Goal: Task Accomplishment & Management: Complete application form

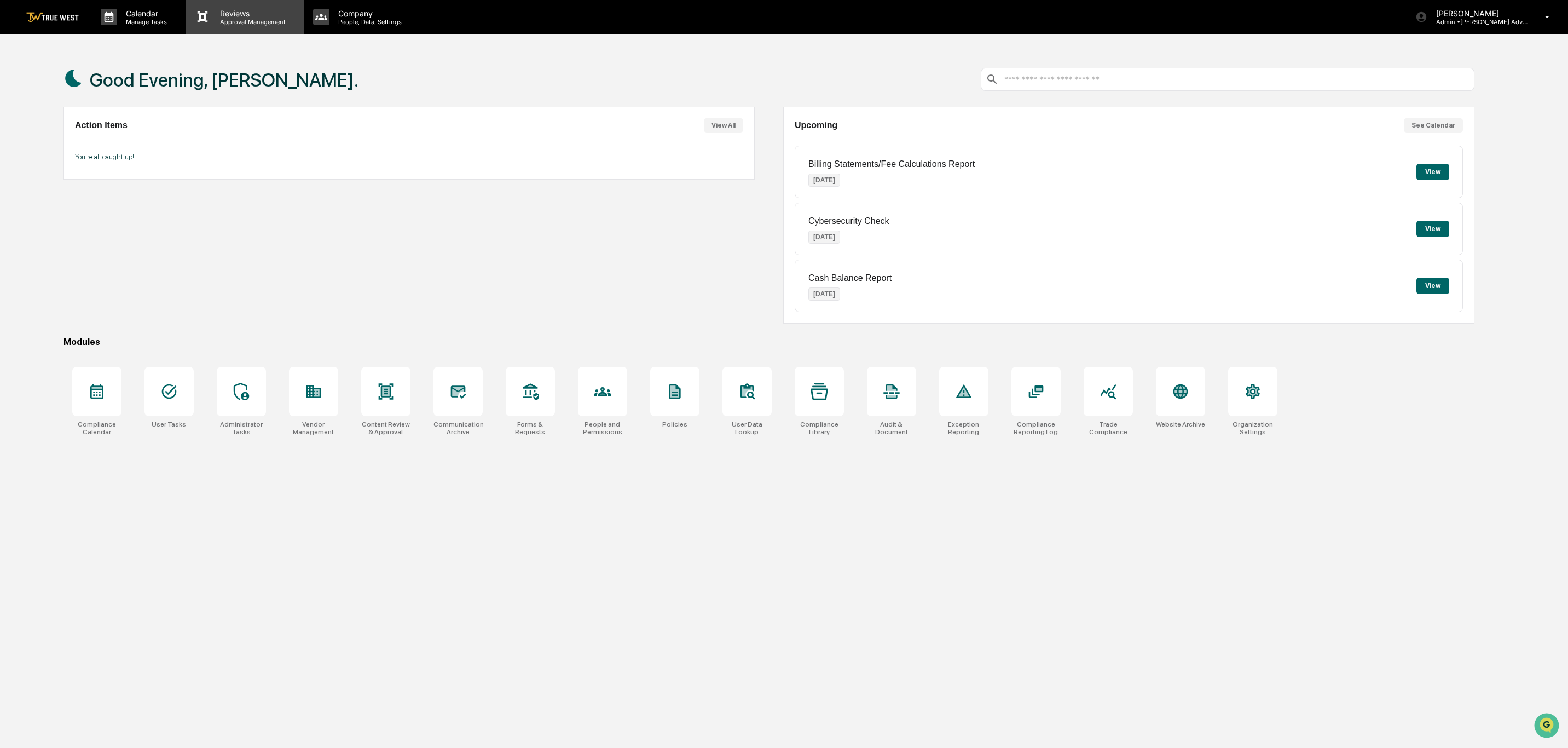
click at [253, 9] on p "Reviews" at bounding box center [251, 13] width 80 height 9
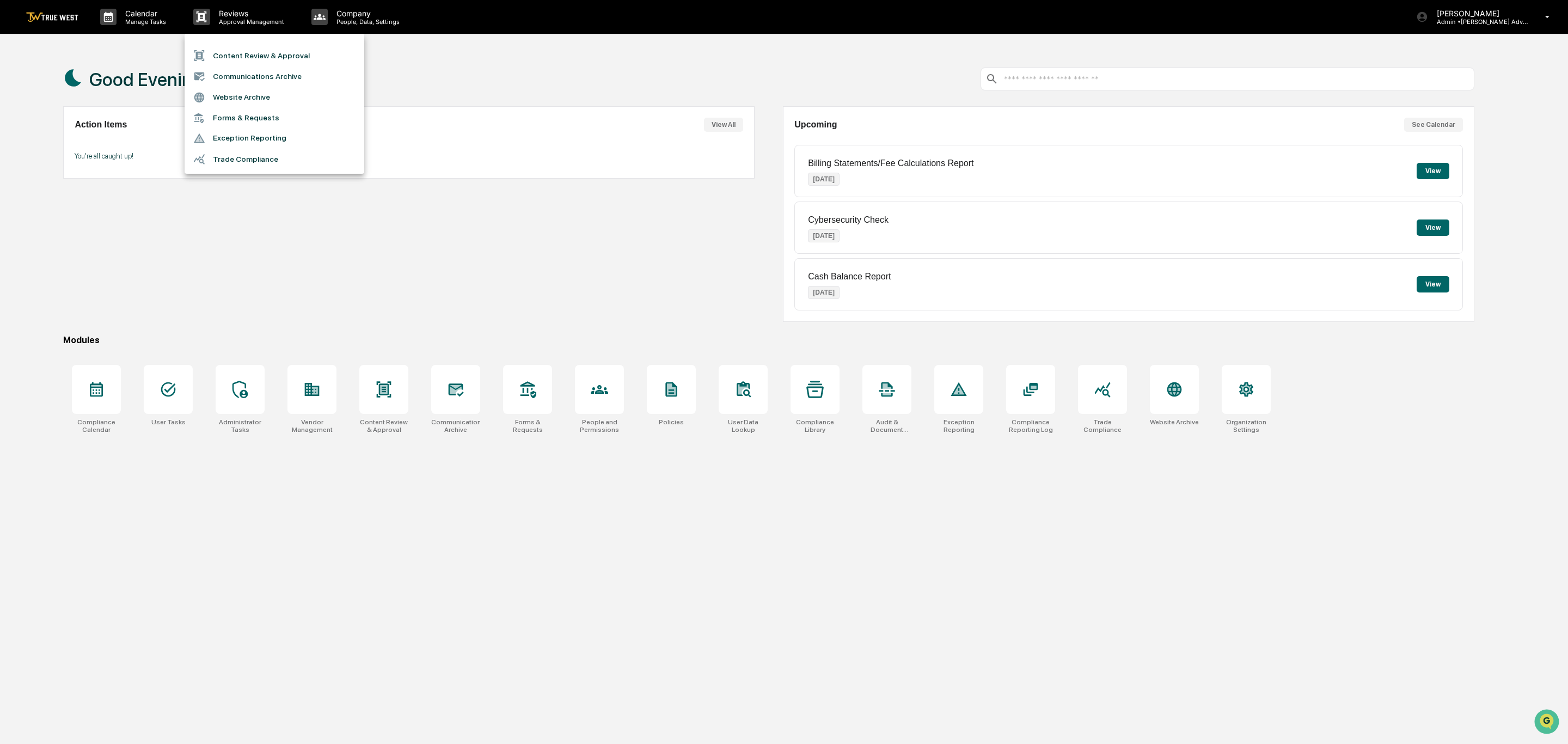
click at [268, 57] on li "Content Review & Approval" at bounding box center [274, 55] width 180 height 21
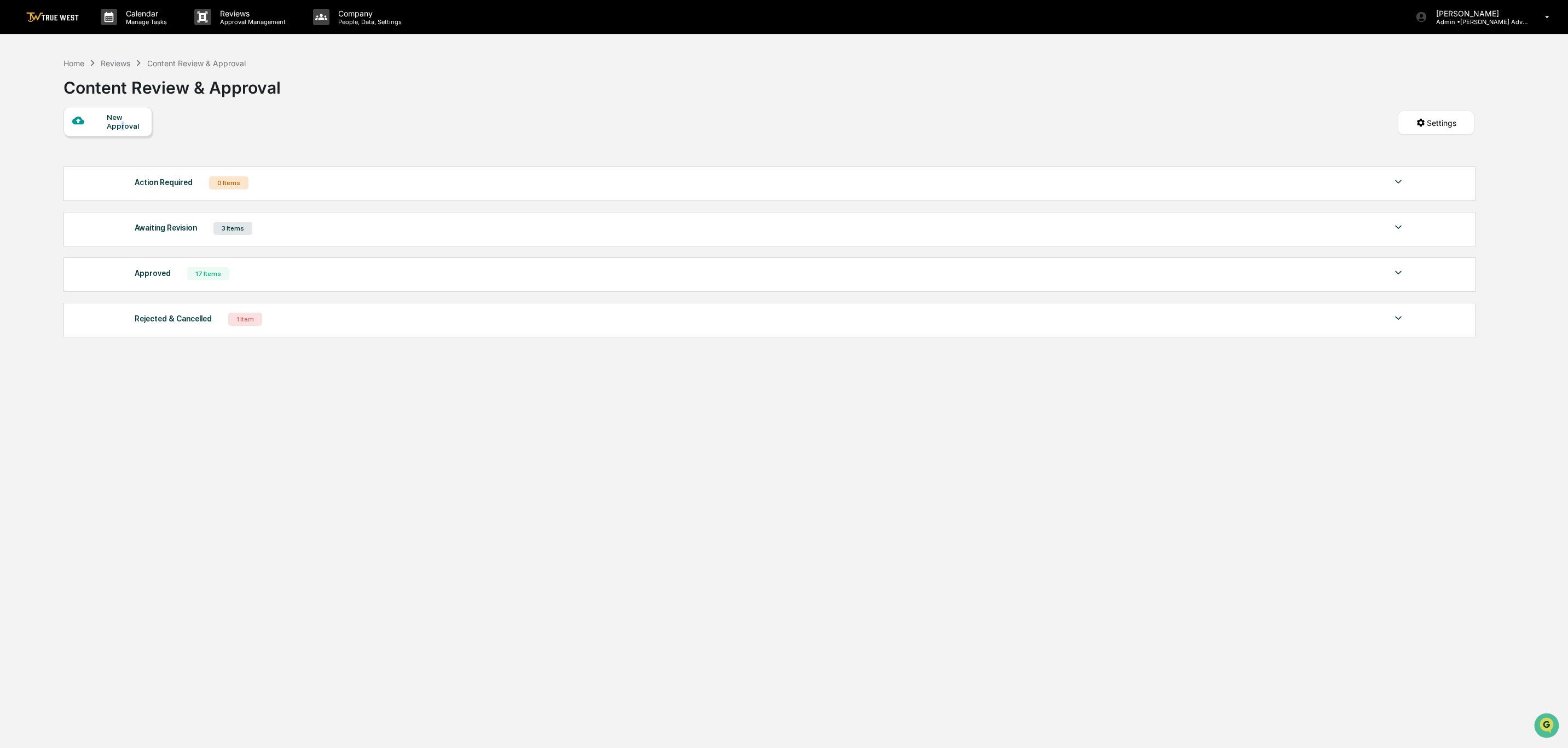
click at [122, 127] on div "New Approval" at bounding box center [125, 121] width 37 height 18
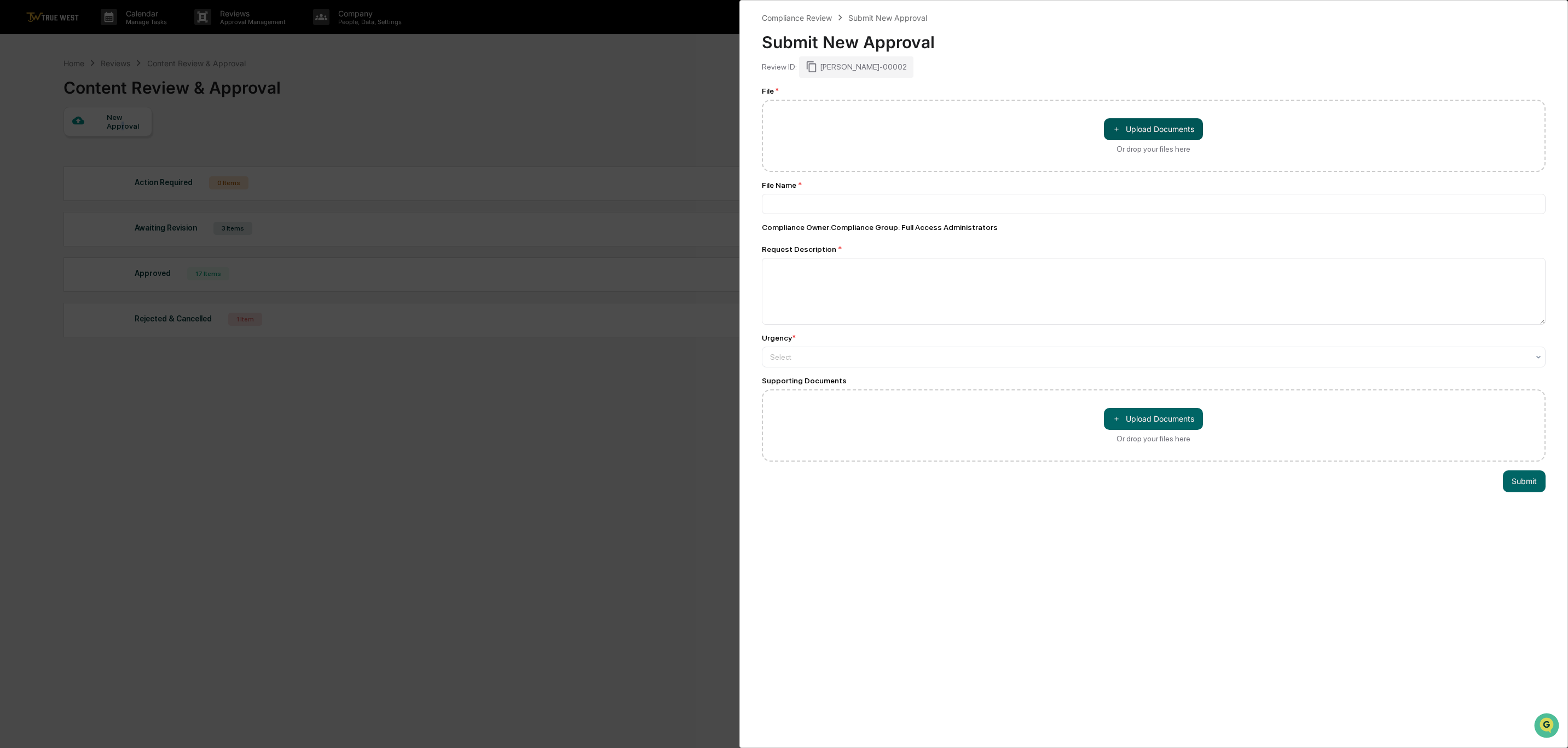
click at [1156, 127] on button "＋ Upload Documents" at bounding box center [1153, 129] width 99 height 22
type input "**********"
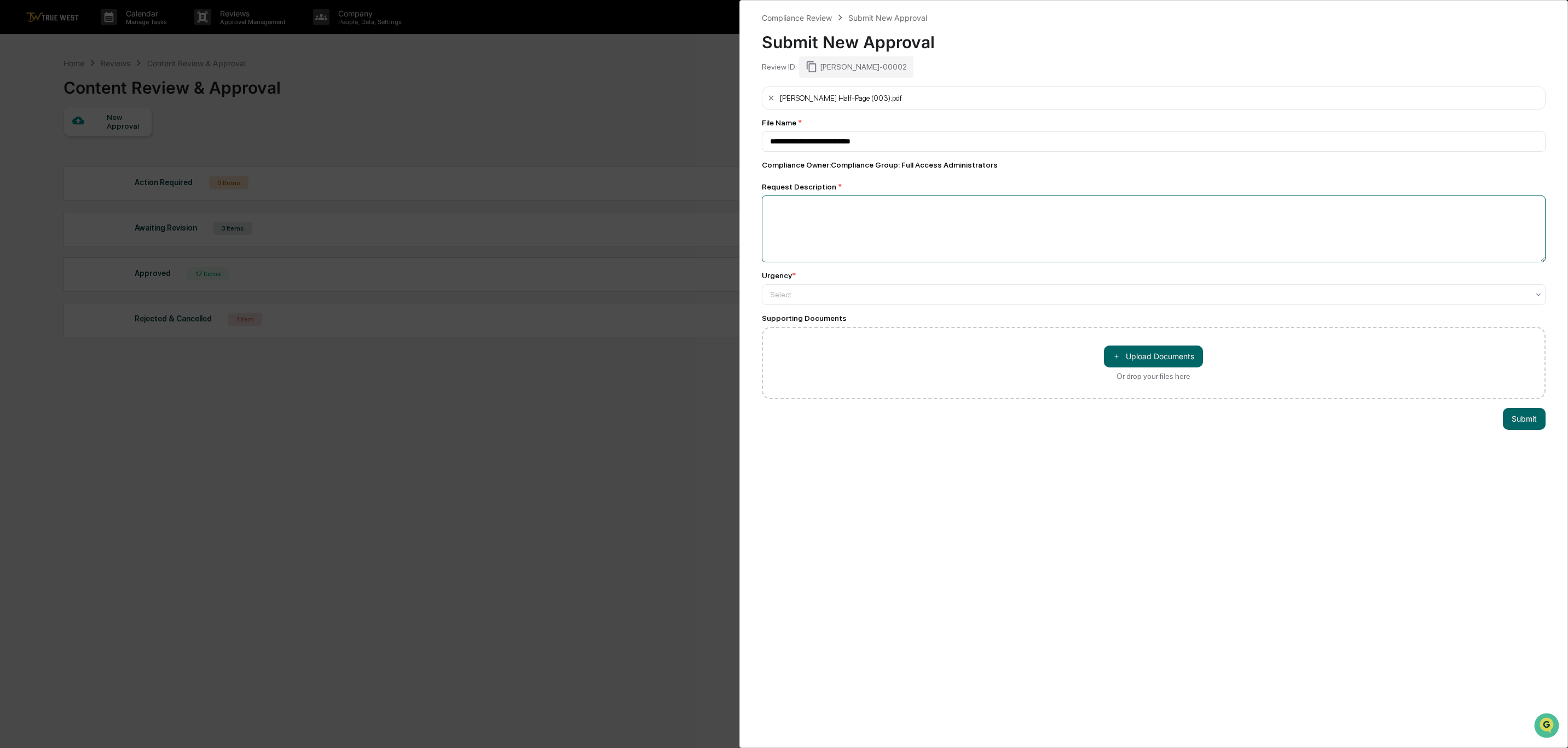
click at [770, 211] on textarea at bounding box center [1154, 228] width 784 height 67
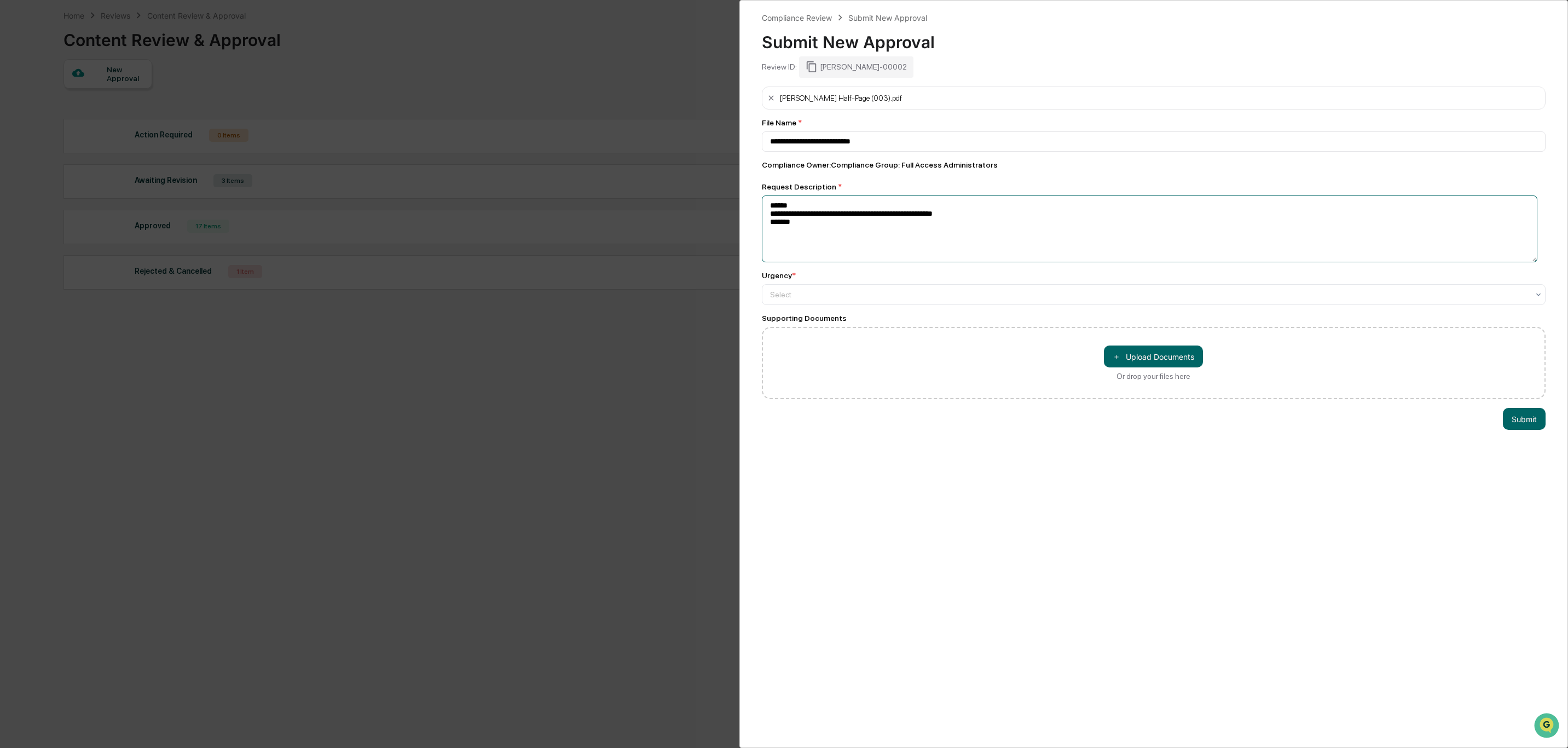
scroll to position [53, 0]
type textarea "**********"
click at [1503, 417] on button "Submit" at bounding box center [1524, 419] width 43 height 22
click at [1534, 302] on div at bounding box center [1538, 294] width 9 height 20
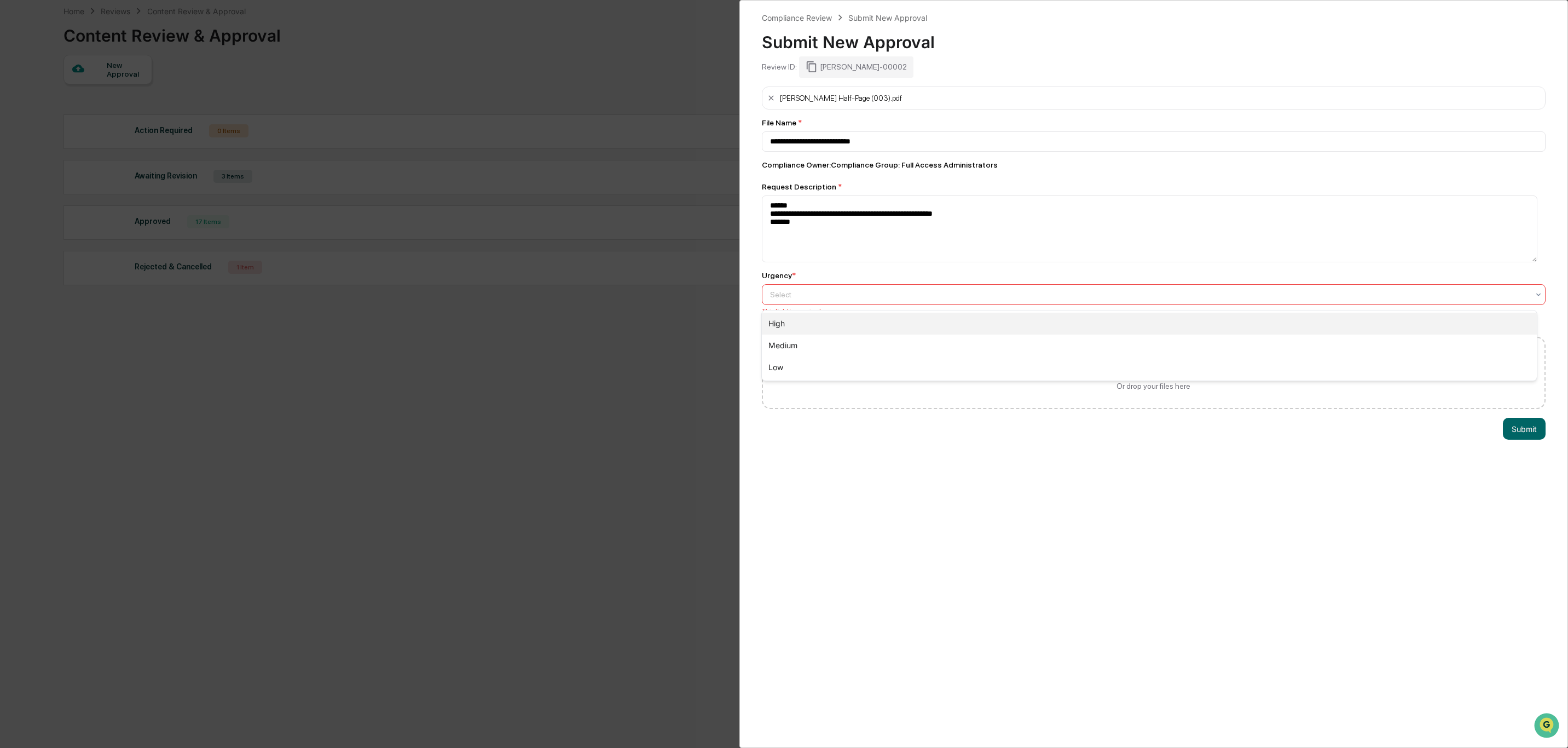
click at [773, 321] on div "High" at bounding box center [1149, 324] width 775 height 22
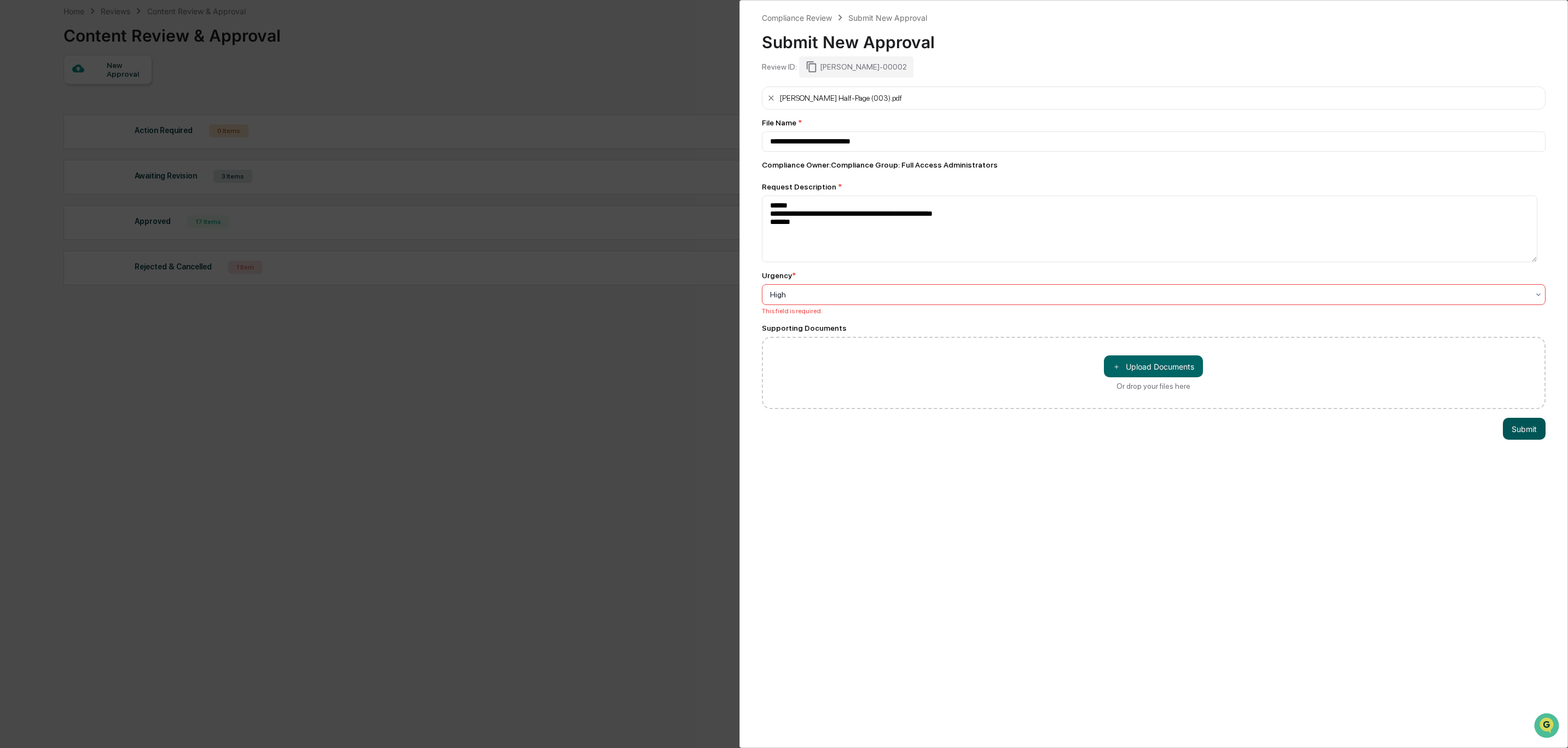
click at [1506, 429] on button "Submit" at bounding box center [1524, 428] width 43 height 22
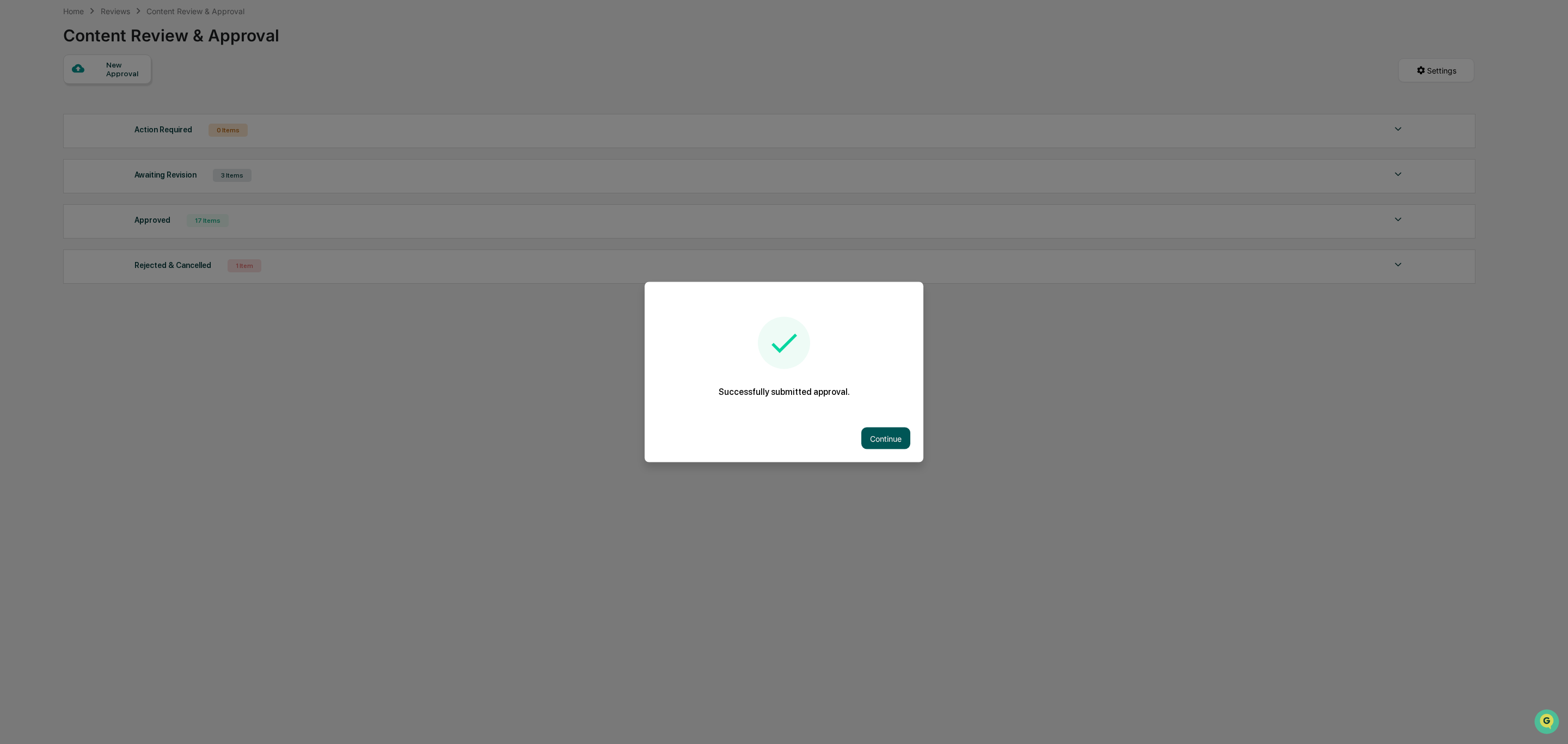
click at [900, 433] on button "Continue" at bounding box center [886, 438] width 49 height 22
